Goal: Task Accomplishment & Management: Manage account settings

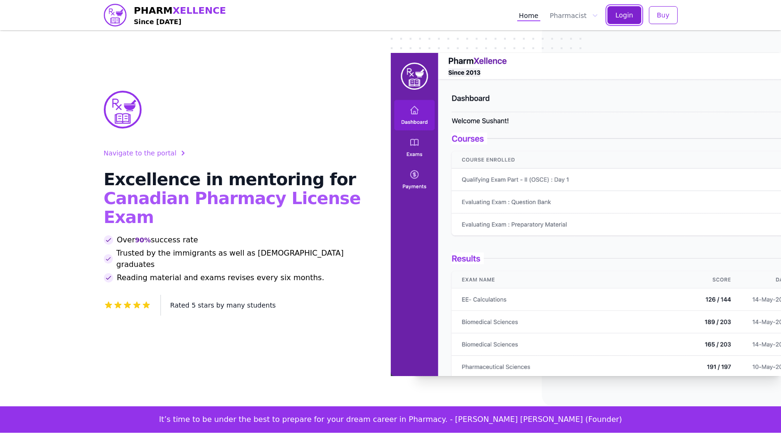
click at [631, 16] on span "Login" at bounding box center [625, 14] width 18 height 9
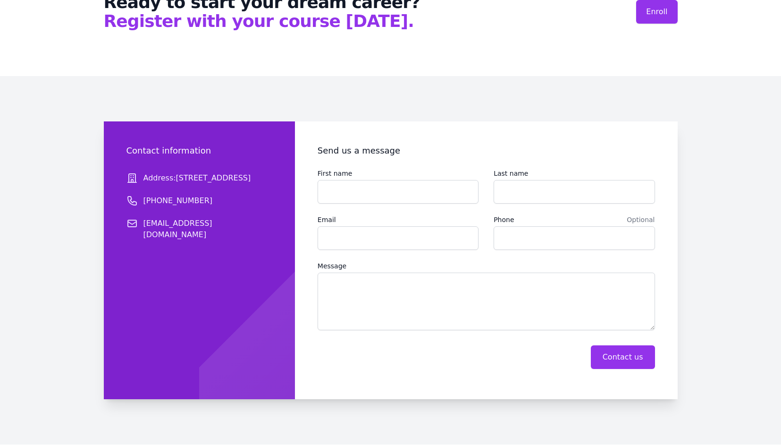
scroll to position [1421, 0]
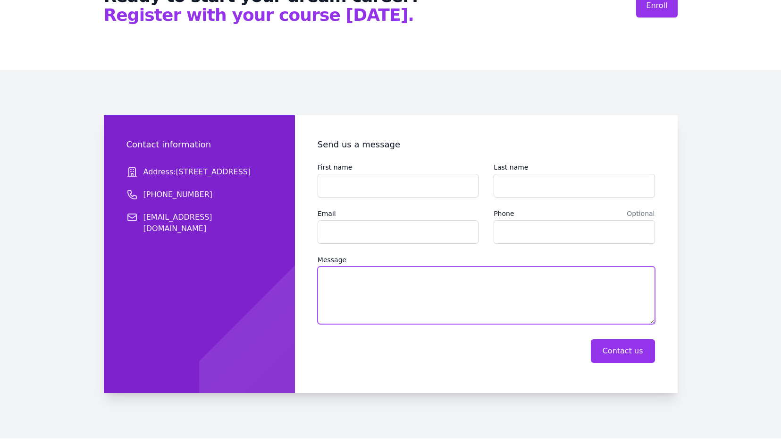
click at [476, 266] on textarea "Message" at bounding box center [487, 295] width 338 height 58
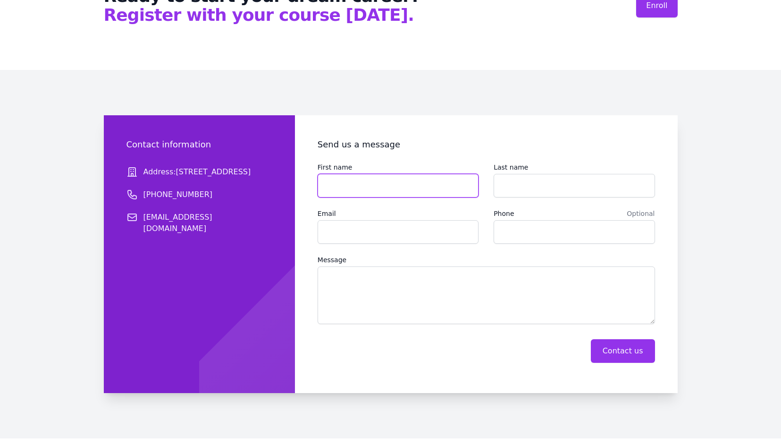
click at [345, 174] on input "First name" at bounding box center [398, 186] width 161 height 24
type input "*"
type input "****"
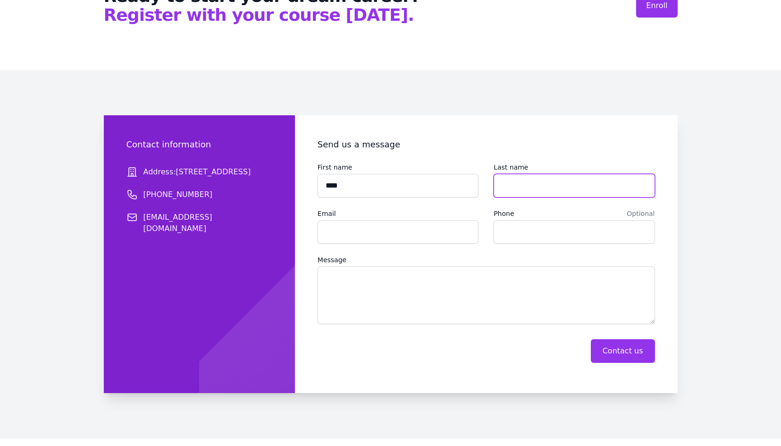
click at [552, 174] on input "Last name" at bounding box center [574, 186] width 161 height 24
type input "******"
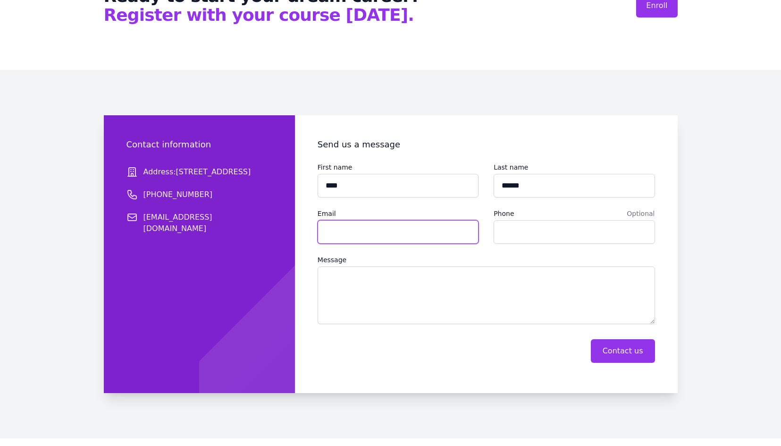
click at [410, 220] on input "Email" at bounding box center [398, 232] width 161 height 24
type input "**********"
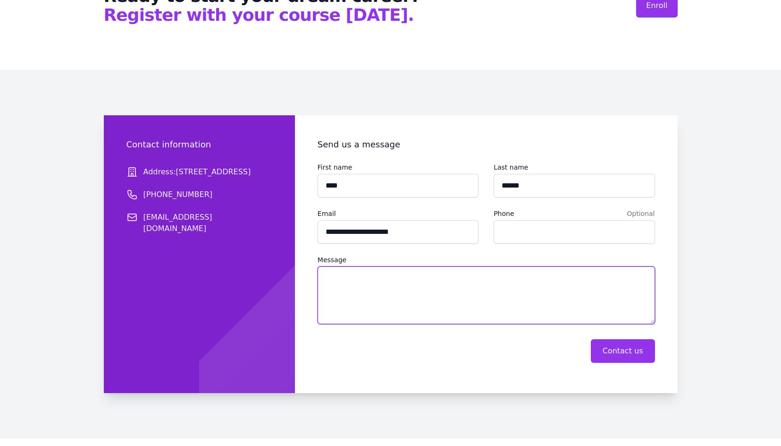
click at [392, 266] on textarea "Message" at bounding box center [487, 295] width 338 height 58
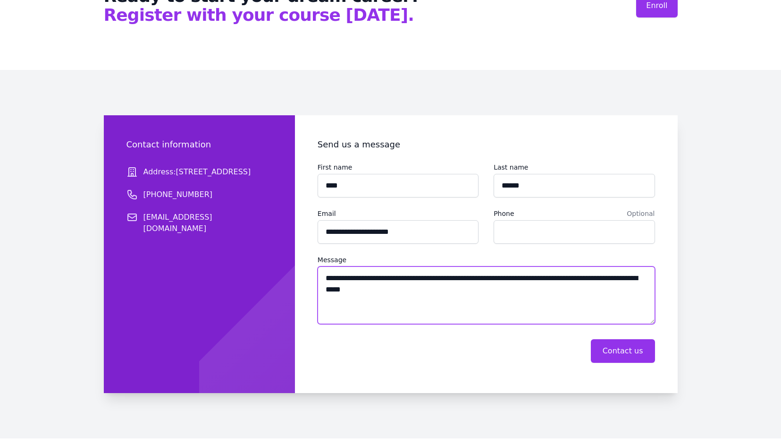
click at [477, 266] on textarea "**********" at bounding box center [487, 295] width 338 height 58
type textarea "**********"
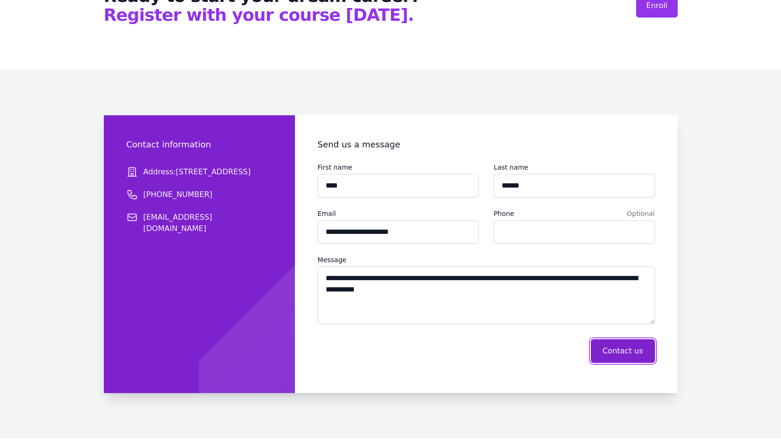
click at [631, 339] on button "Contact us" at bounding box center [623, 351] width 64 height 24
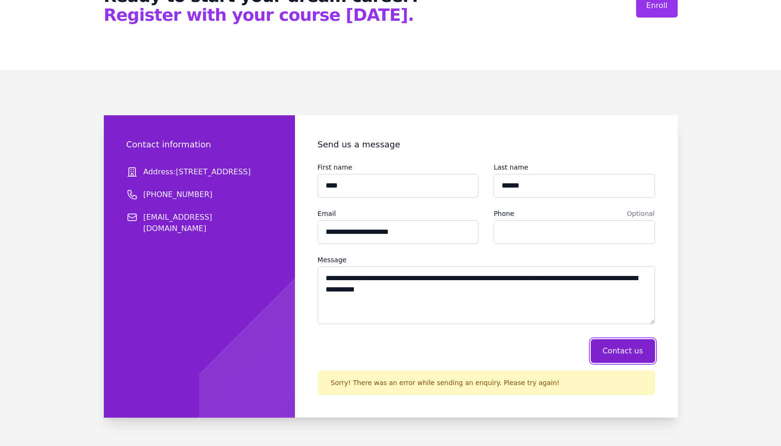
click at [631, 339] on button "Contact us" at bounding box center [623, 351] width 64 height 24
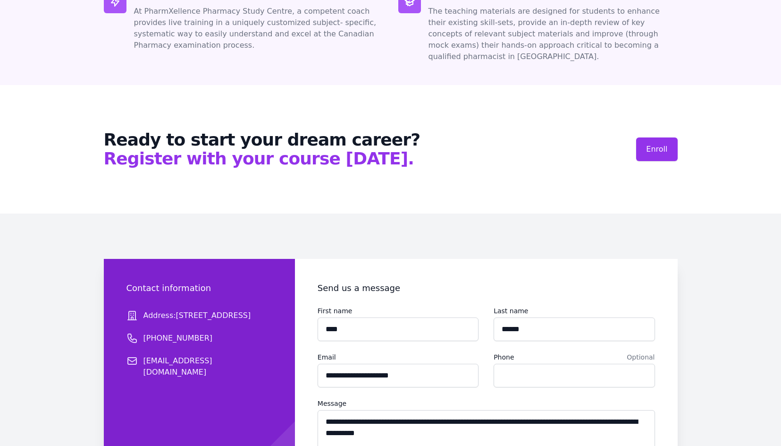
scroll to position [1274, 0]
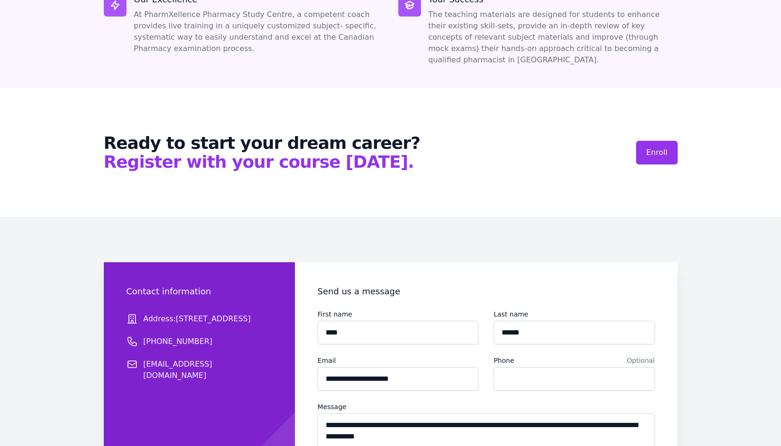
click at [213, 336] on dd "[PHONE_NUMBER]" at bounding box center [200, 341] width 146 height 11
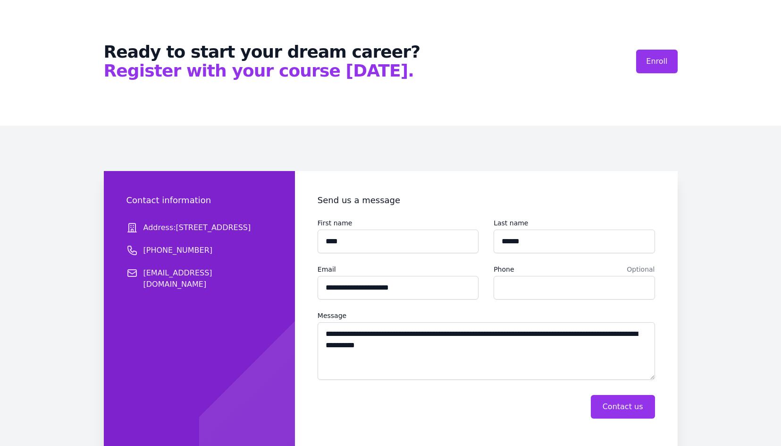
scroll to position [1421, 0]
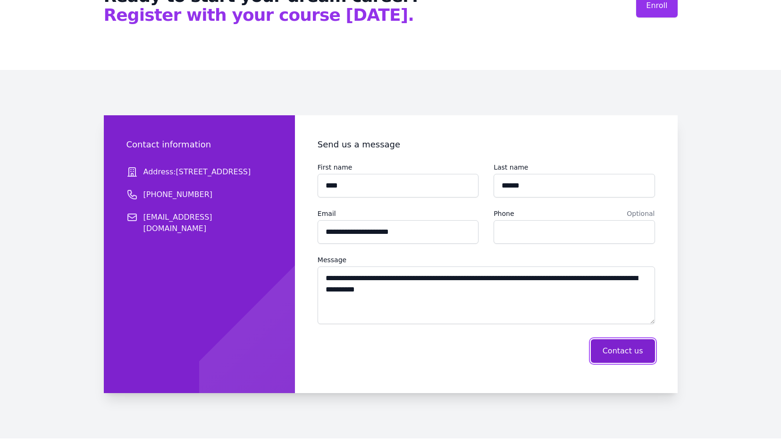
click at [640, 339] on button "Contact us" at bounding box center [623, 351] width 64 height 24
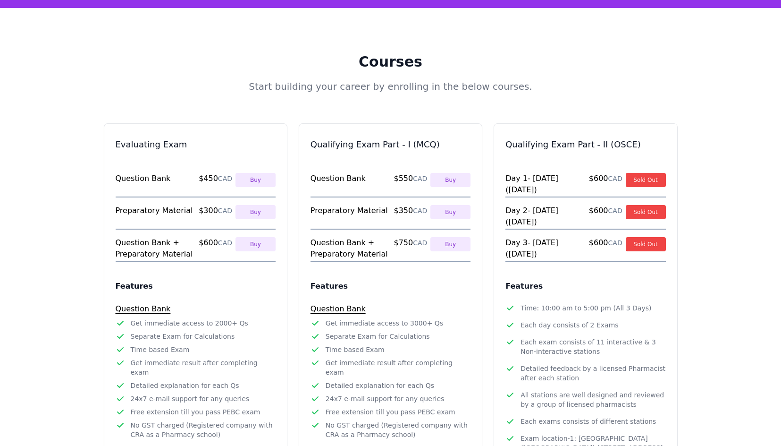
scroll to position [406, 0]
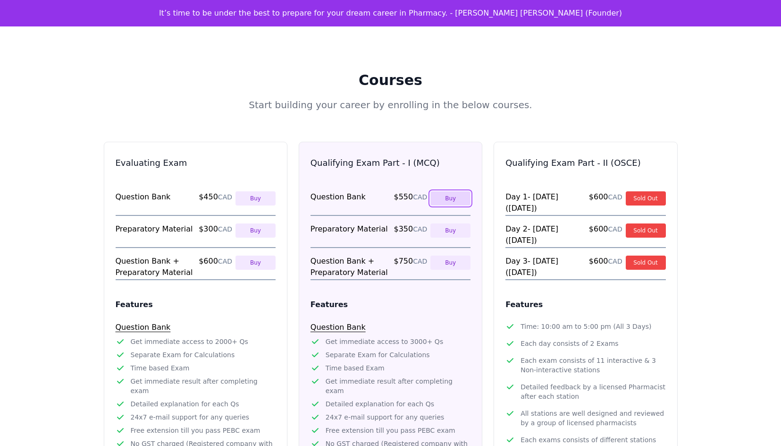
click at [443, 191] on button "Buy" at bounding box center [451, 198] width 40 height 14
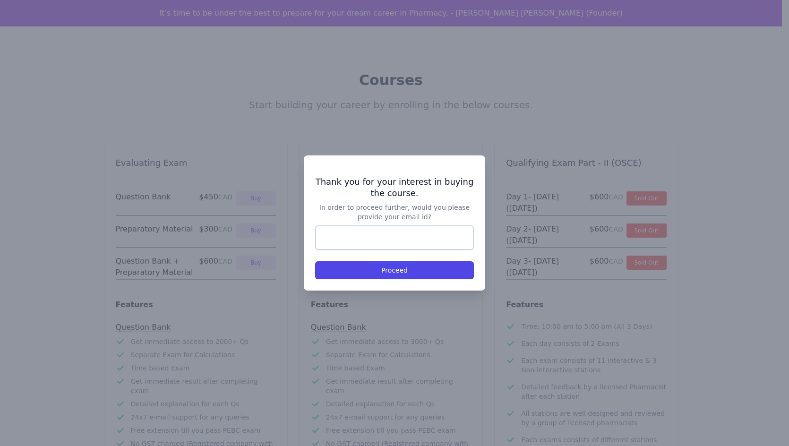
click at [436, 296] on div at bounding box center [394, 223] width 789 height 446
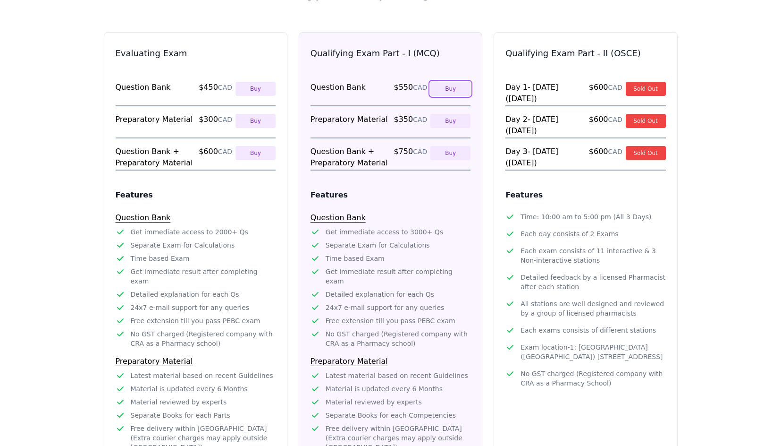
scroll to position [524, 0]
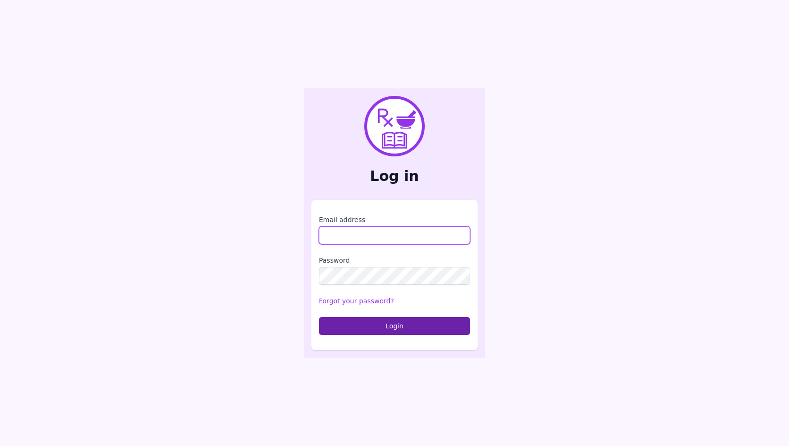
click at [392, 234] on input "Email address" at bounding box center [394, 235] width 151 height 18
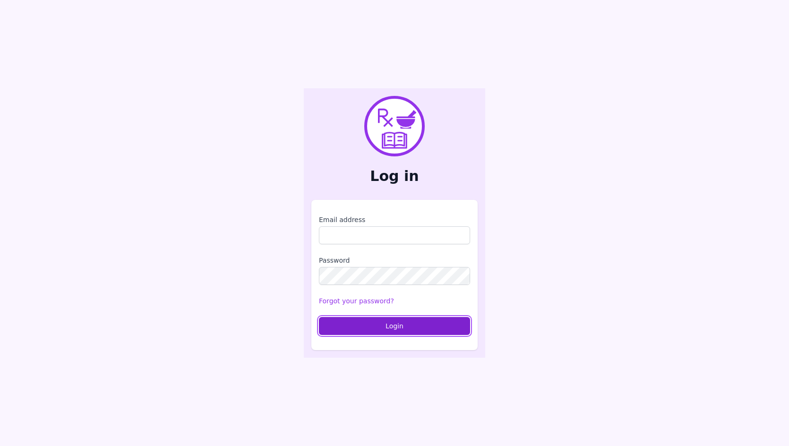
click at [391, 322] on button "Login" at bounding box center [394, 326] width 151 height 18
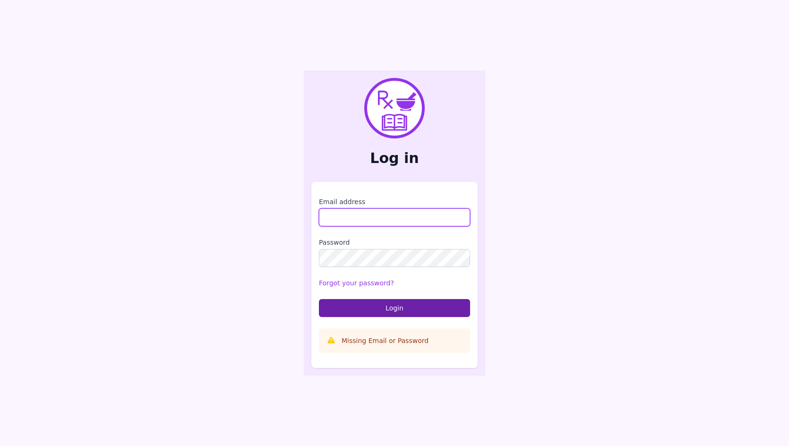
click at [356, 216] on input "Email address" at bounding box center [394, 217] width 151 height 18
click at [357, 246] on label "Password" at bounding box center [394, 242] width 151 height 9
click at [353, 275] on form "Email address Password Forgot your password? Login Missing Email or Password" at bounding box center [394, 275] width 151 height 156
click at [322, 211] on input "Email address" at bounding box center [394, 217] width 151 height 18
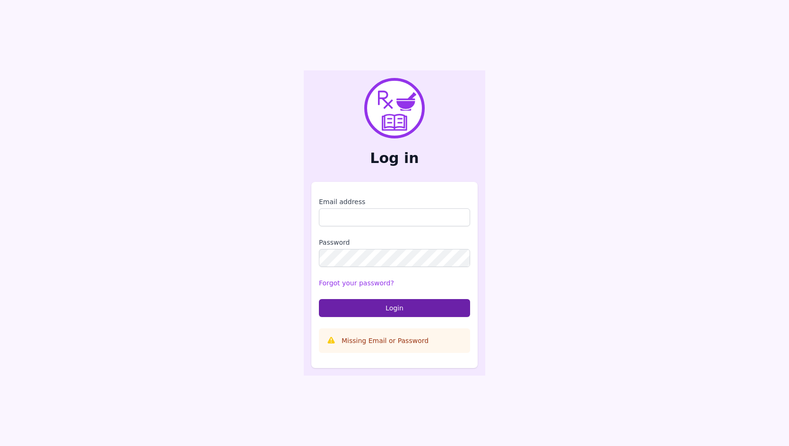
click at [391, 334] on div "Missing Email or Password" at bounding box center [394, 340] width 151 height 25
click at [373, 283] on link "Forgot your password?" at bounding box center [356, 283] width 75 height 8
